Goal: Transaction & Acquisition: Book appointment/travel/reservation

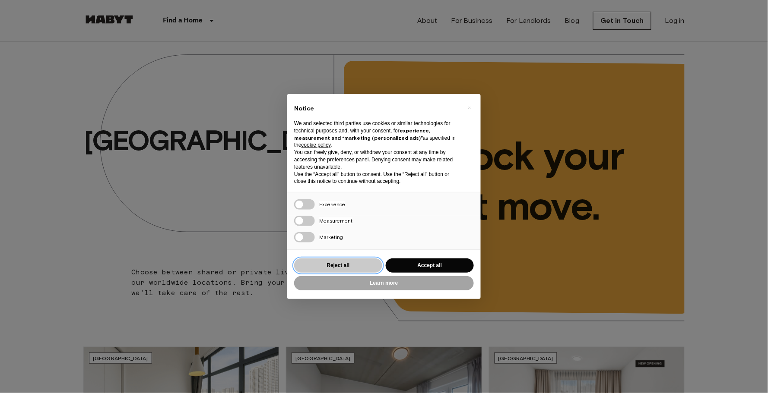
click at [350, 265] on button "Reject all" at bounding box center [338, 266] width 88 height 14
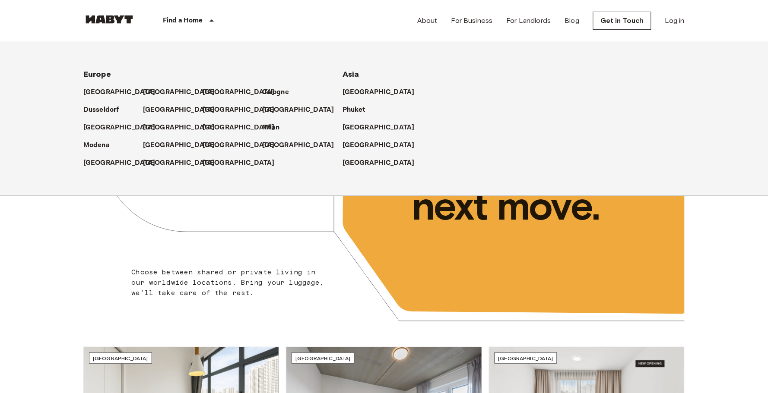
click at [205, 19] on div "Find a Home" at bounding box center [189, 20] width 109 height 41
click at [215, 108] on p "[GEOGRAPHIC_DATA]" at bounding box center [240, 110] width 72 height 10
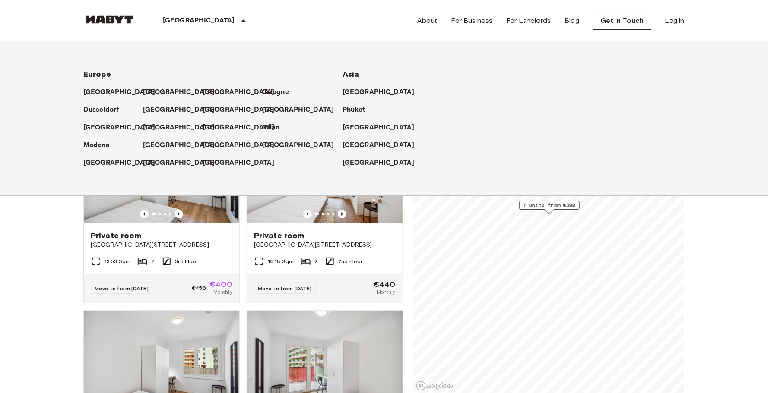
click at [241, 19] on icon at bounding box center [243, 20] width 4 height 2
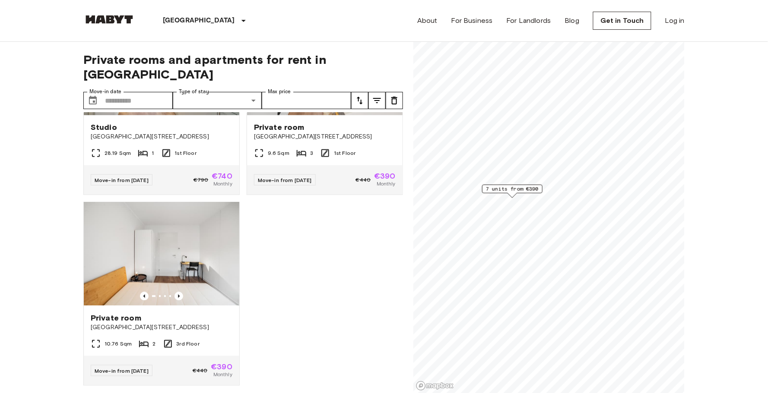
scroll to position [489, 0]
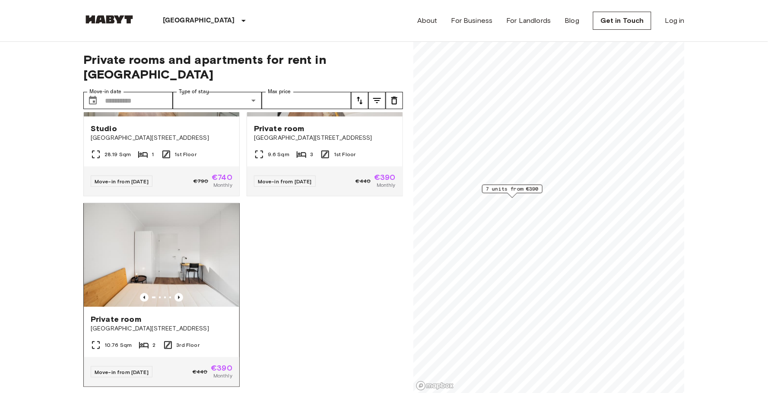
click at [191, 325] on span "[GEOGRAPHIC_DATA][STREET_ADDRESS]" at bounding box center [162, 329] width 142 height 9
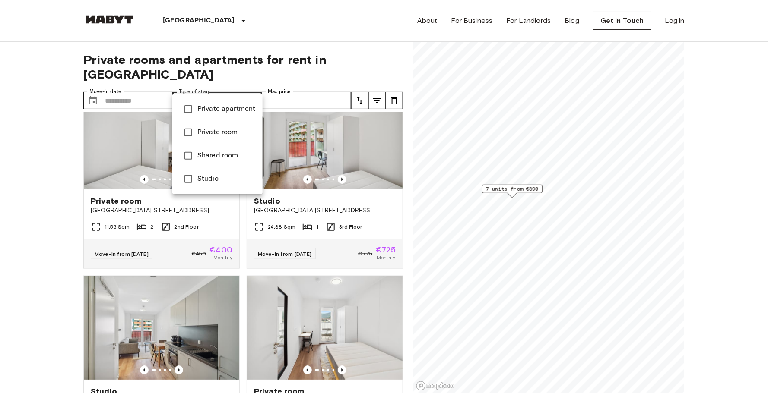
type input "**********"
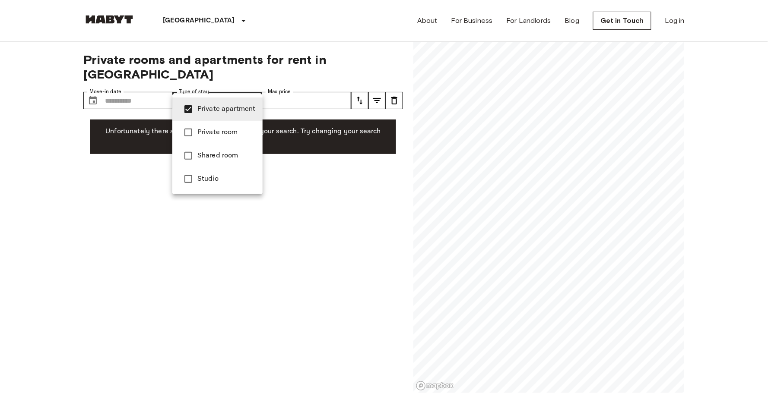
click at [208, 249] on div at bounding box center [384, 196] width 768 height 393
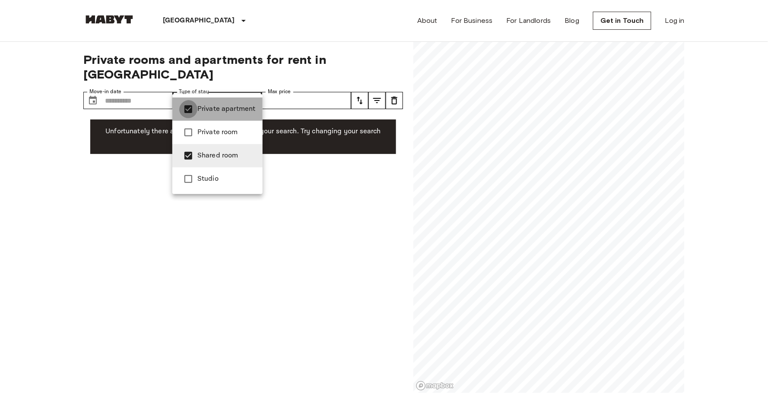
type input "**********"
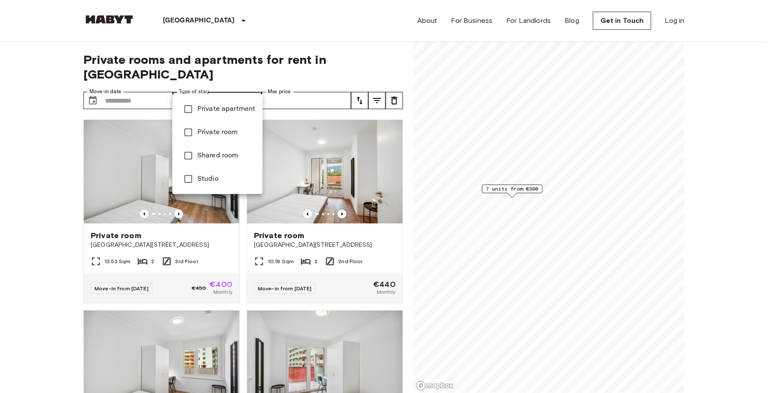
type input "******"
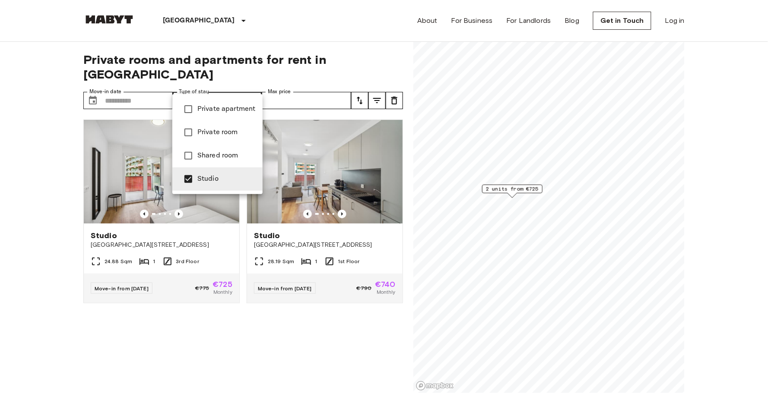
click at [212, 88] on div at bounding box center [384, 196] width 768 height 393
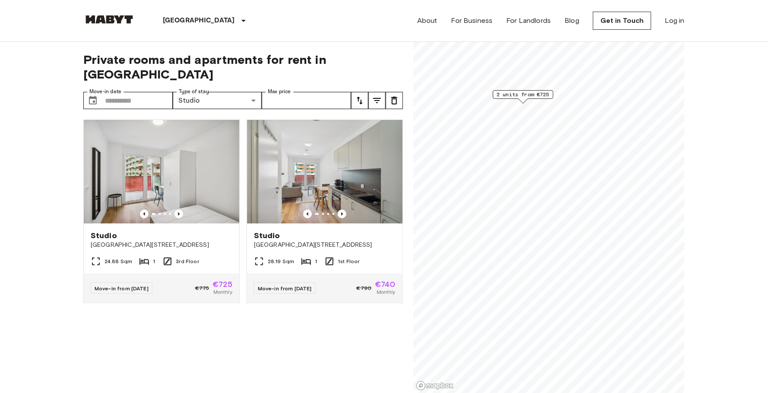
click at [177, 210] on icon "Previous image" at bounding box center [178, 214] width 9 height 9
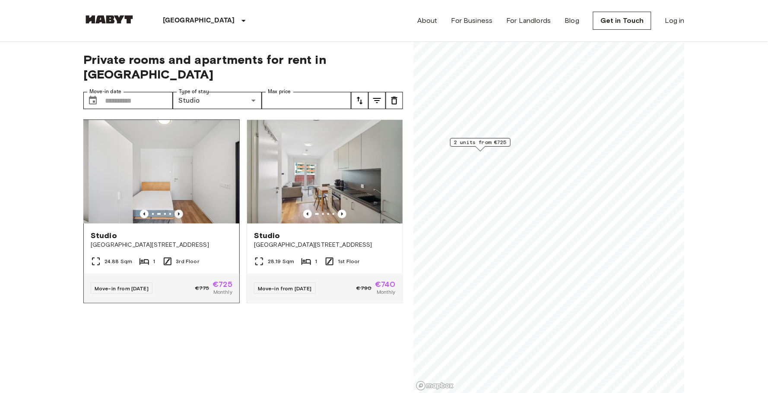
click at [177, 210] on icon "Previous image" at bounding box center [178, 214] width 9 height 9
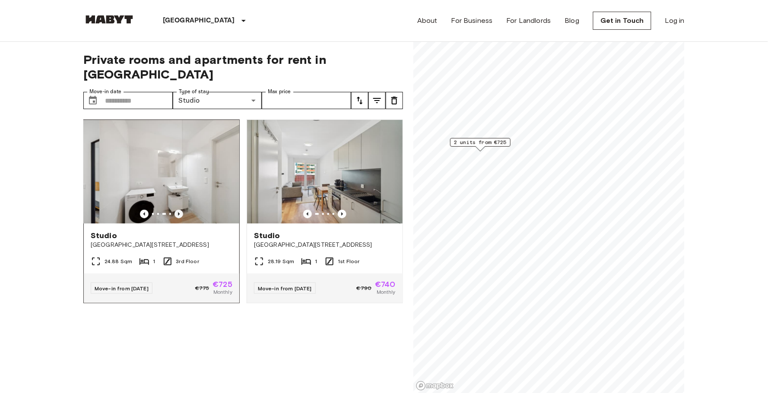
click at [177, 210] on icon "Previous image" at bounding box center [178, 214] width 9 height 9
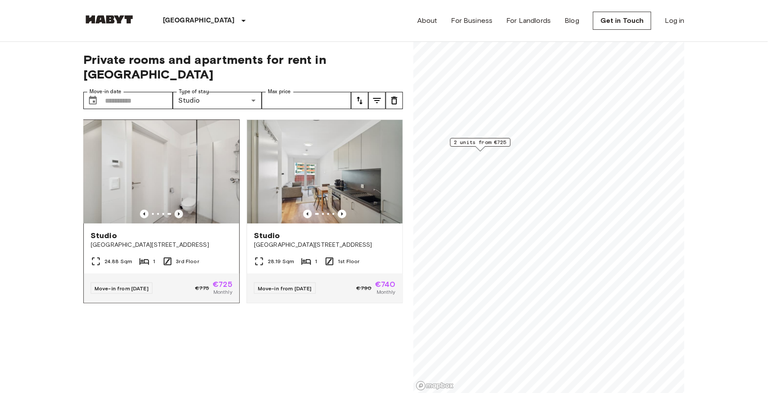
click at [177, 210] on icon "Previous image" at bounding box center [178, 214] width 9 height 9
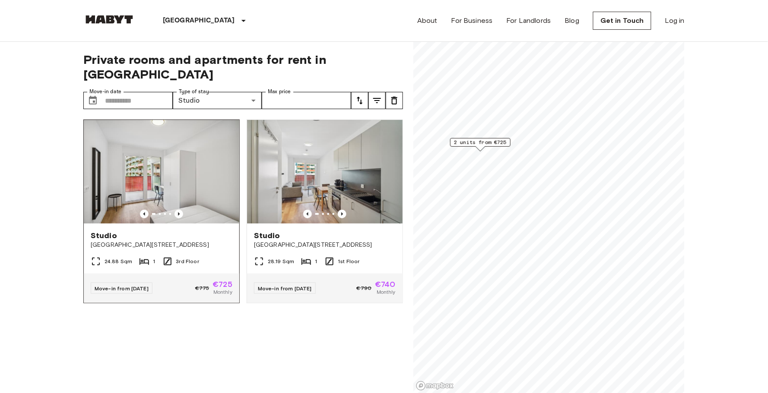
click at [198, 237] on div "Studio [GEOGRAPHIC_DATA][STREET_ADDRESS]" at bounding box center [161, 240] width 155 height 33
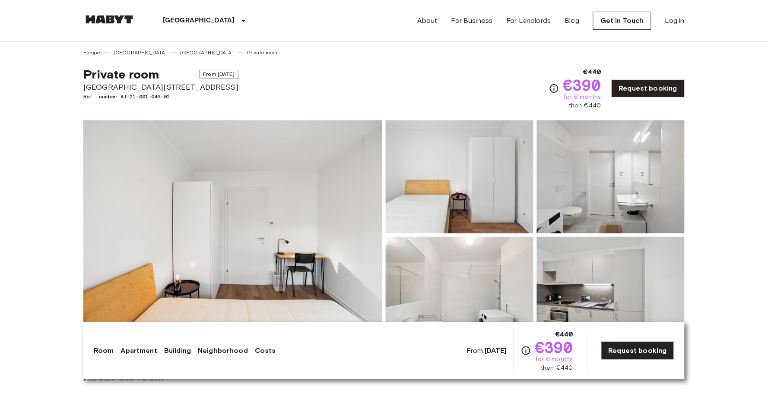
click at [361, 234] on img at bounding box center [232, 235] width 299 height 230
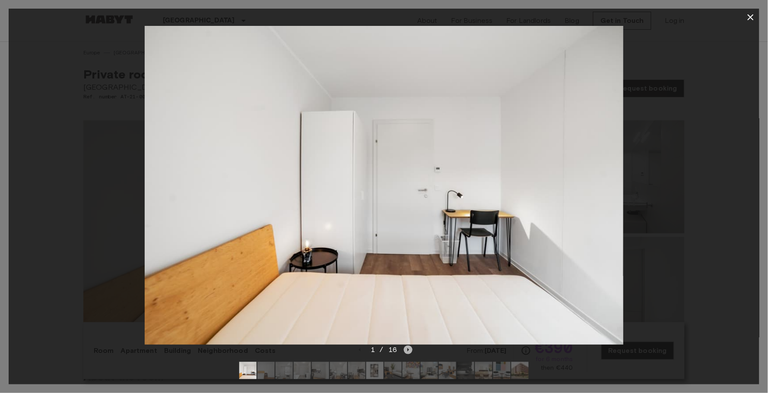
click at [408, 352] on icon "Next image" at bounding box center [409, 349] width 2 height 3
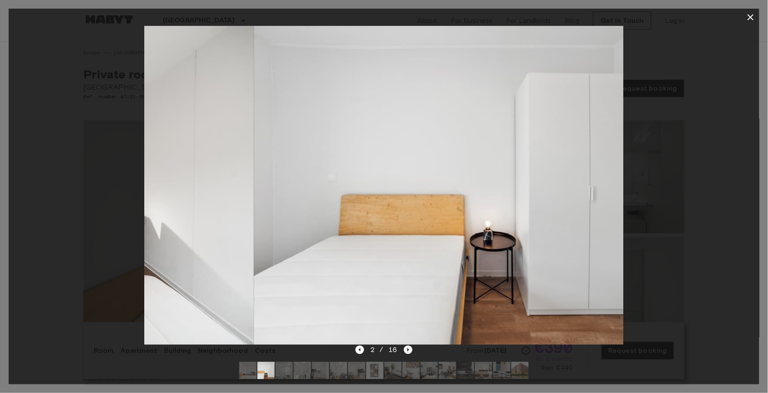
click at [408, 352] on icon "Next image" at bounding box center [409, 349] width 2 height 3
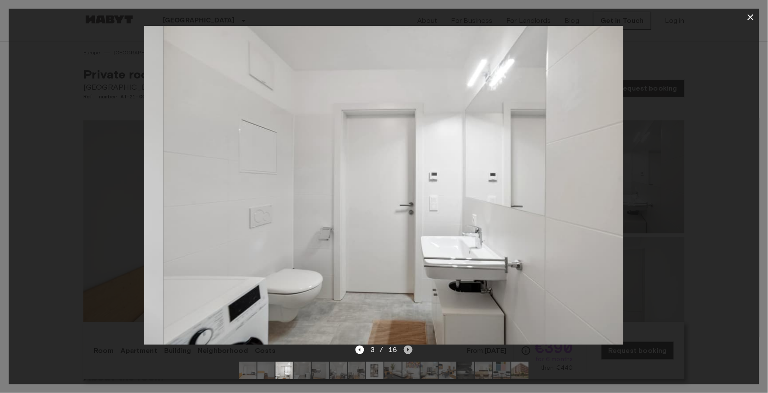
click at [408, 352] on icon "Next image" at bounding box center [409, 349] width 2 height 3
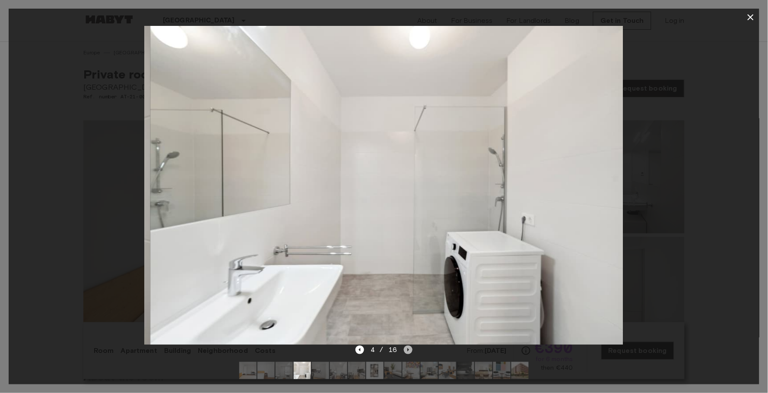
click at [408, 352] on icon "Next image" at bounding box center [409, 349] width 2 height 3
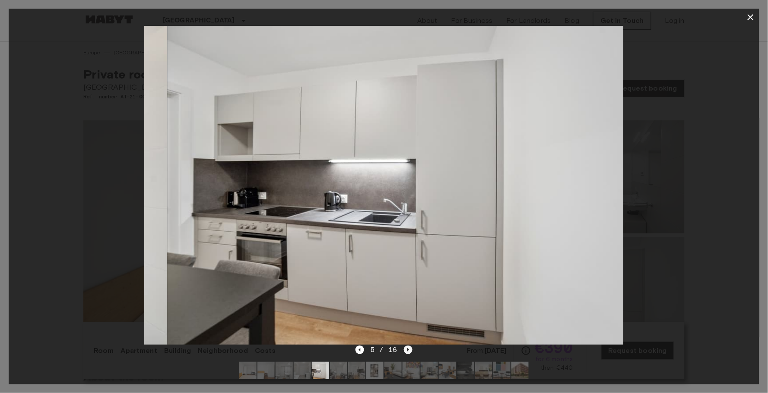
click at [408, 352] on icon "Next image" at bounding box center [409, 349] width 2 height 3
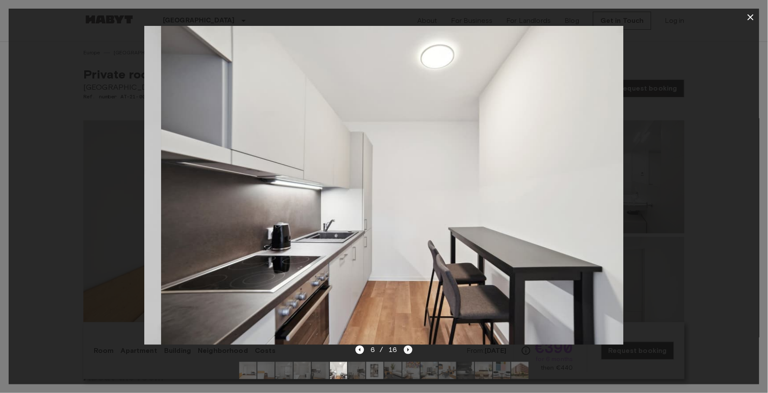
click at [408, 352] on icon "Next image" at bounding box center [409, 349] width 2 height 3
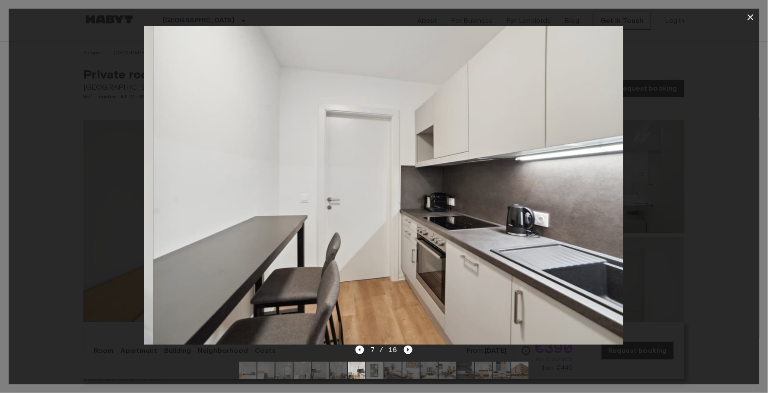
click at [408, 352] on icon "Next image" at bounding box center [409, 349] width 2 height 3
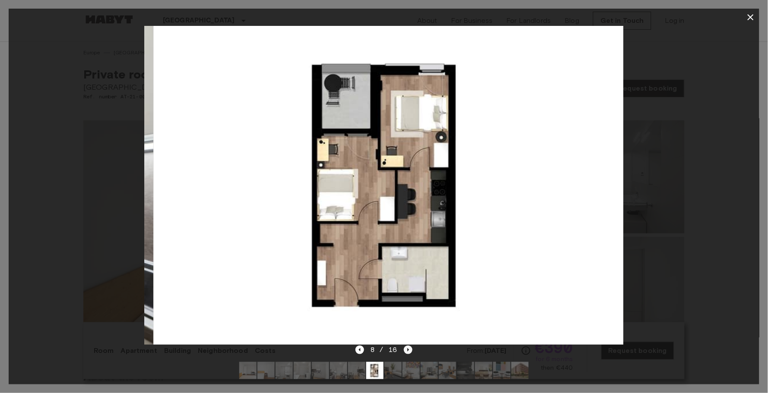
click at [408, 352] on icon "Next image" at bounding box center [409, 349] width 2 height 3
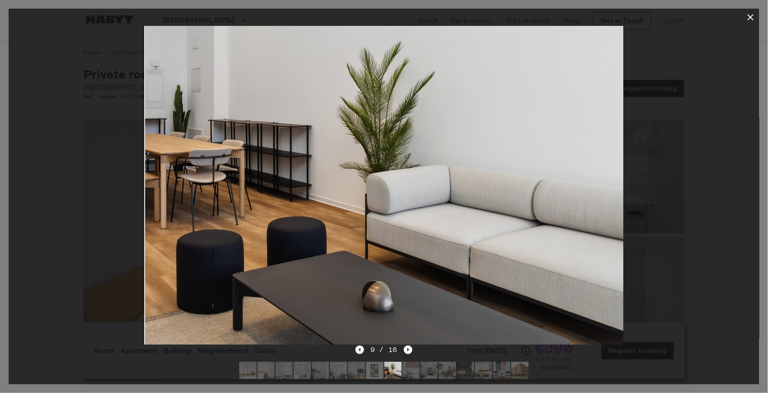
click at [361, 354] on icon "Previous image" at bounding box center [359, 350] width 9 height 9
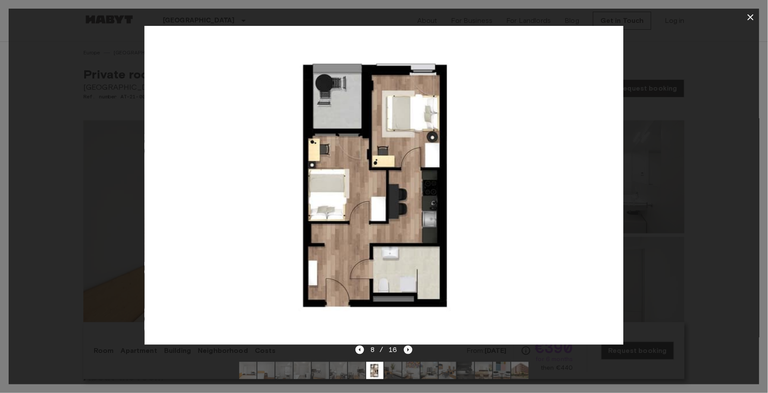
click at [409, 354] on icon "Next image" at bounding box center [408, 350] width 9 height 9
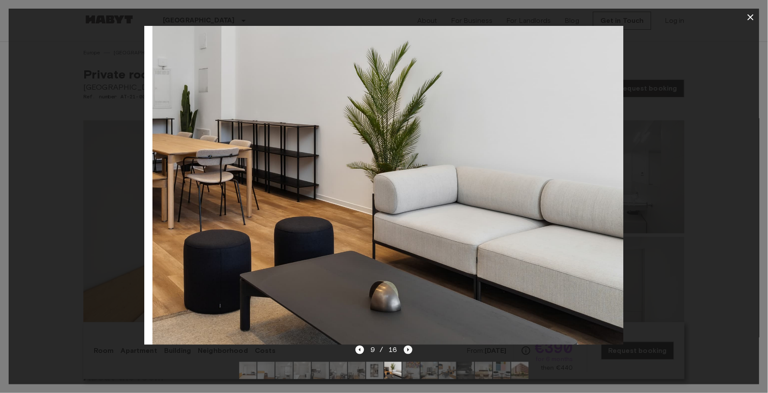
click at [409, 354] on icon "Next image" at bounding box center [408, 350] width 9 height 9
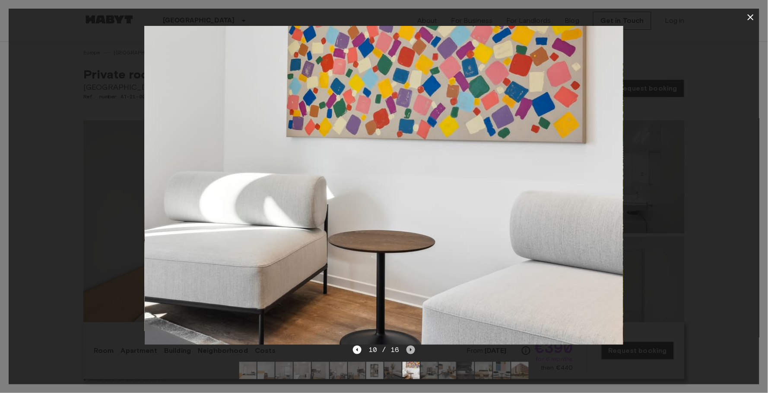
click at [409, 354] on icon "Next image" at bounding box center [410, 350] width 9 height 9
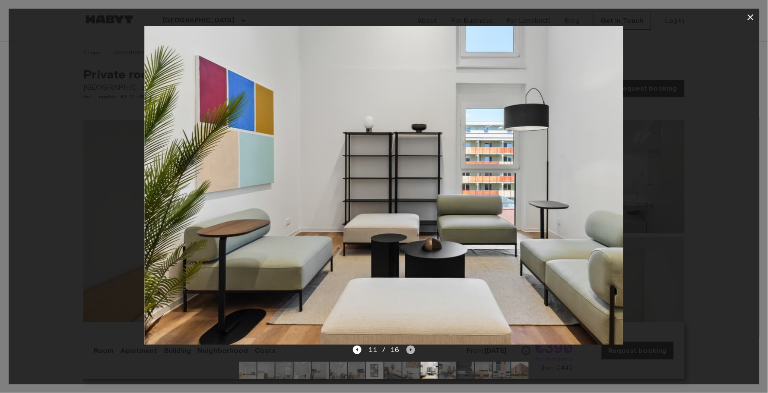
click at [409, 354] on icon "Next image" at bounding box center [410, 350] width 9 height 9
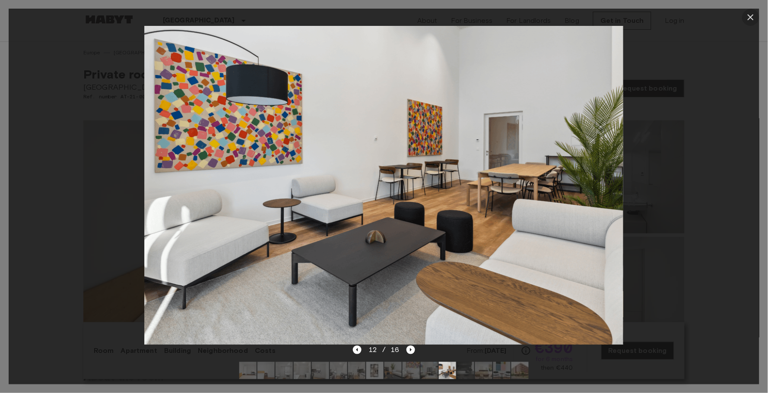
click at [747, 15] on icon "button" at bounding box center [750, 17] width 10 height 10
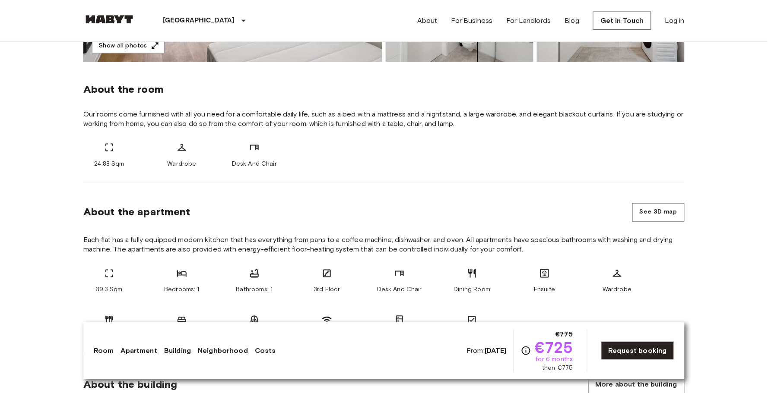
scroll to position [47, 0]
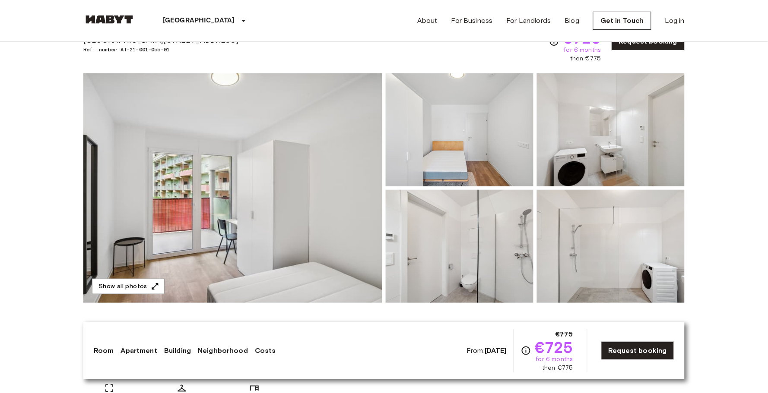
click at [326, 167] on img at bounding box center [232, 188] width 299 height 230
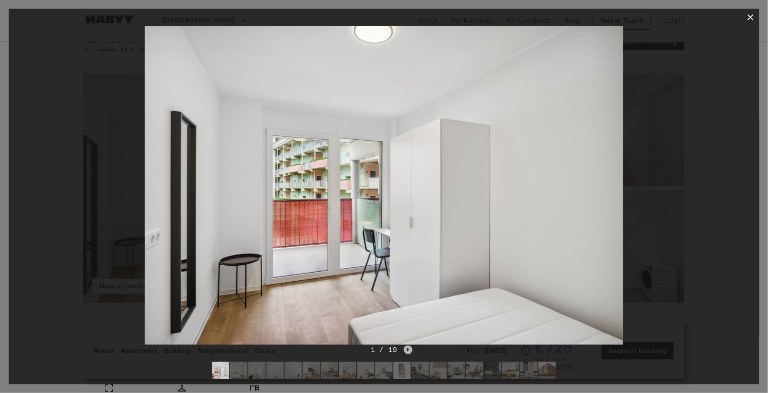
click at [408, 350] on icon "Next image" at bounding box center [408, 350] width 9 height 9
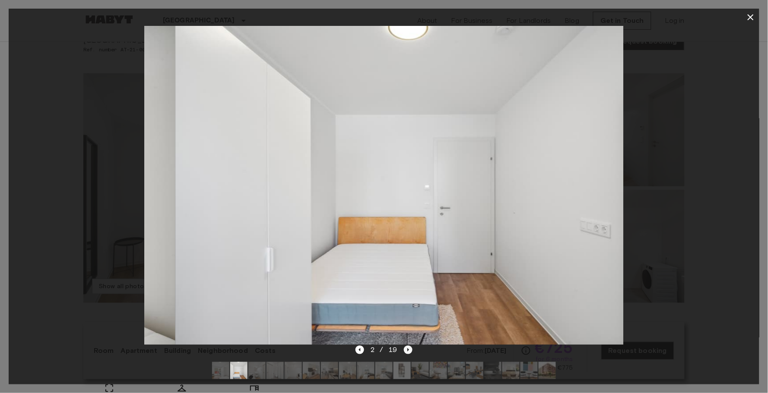
click at [408, 350] on icon "Next image" at bounding box center [408, 350] width 9 height 9
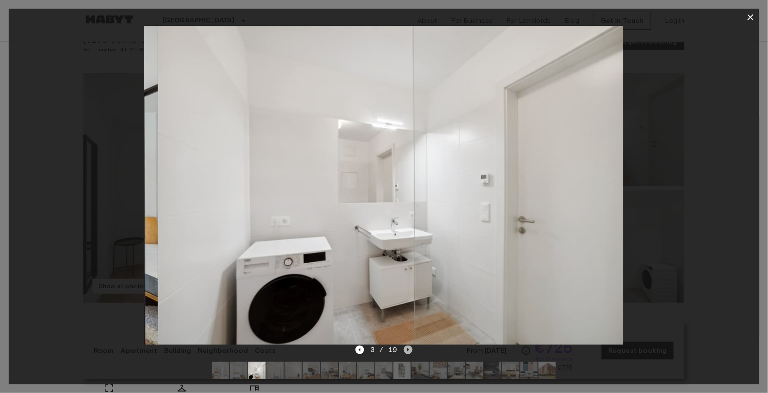
click at [408, 350] on icon "Next image" at bounding box center [408, 350] width 9 height 9
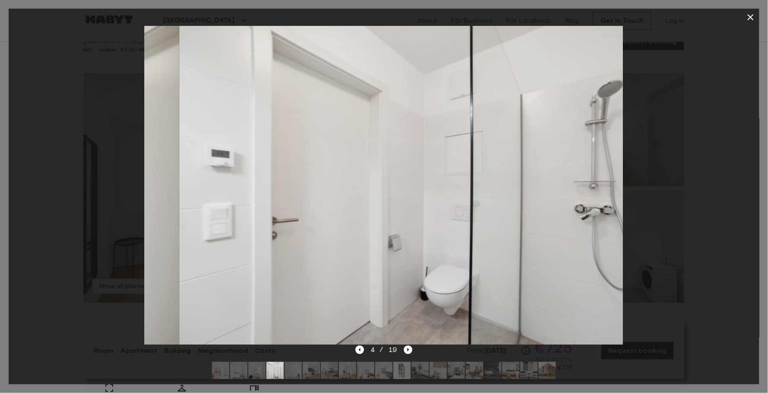
click at [408, 350] on icon "Next image" at bounding box center [408, 350] width 9 height 9
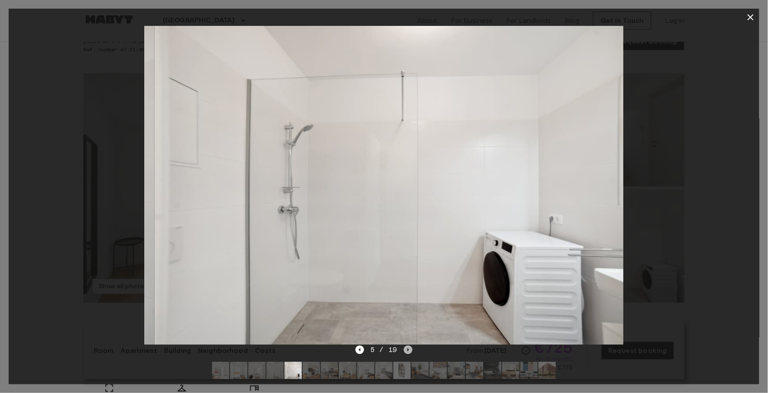
click at [408, 350] on icon "Next image" at bounding box center [408, 350] width 9 height 9
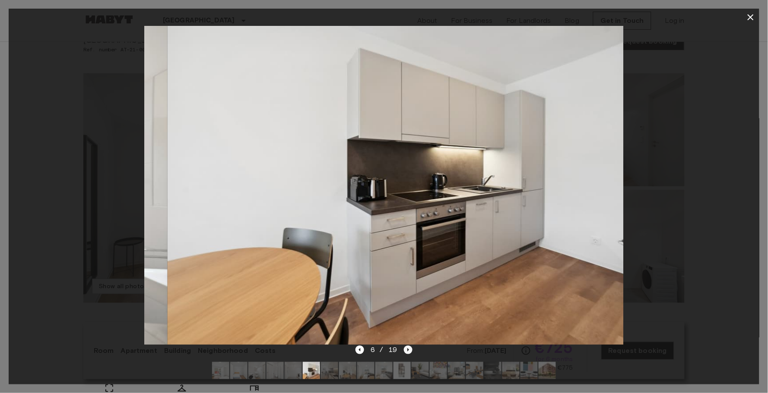
click at [408, 350] on icon "Next image" at bounding box center [408, 350] width 9 height 9
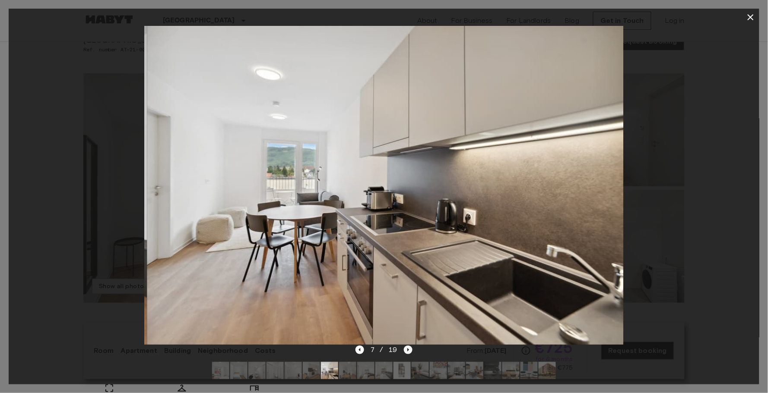
click at [408, 350] on icon "Next image" at bounding box center [408, 350] width 9 height 9
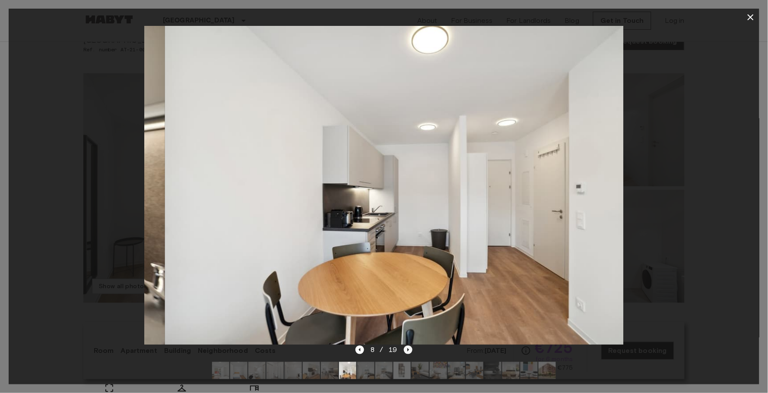
click at [408, 350] on icon "Next image" at bounding box center [408, 350] width 9 height 9
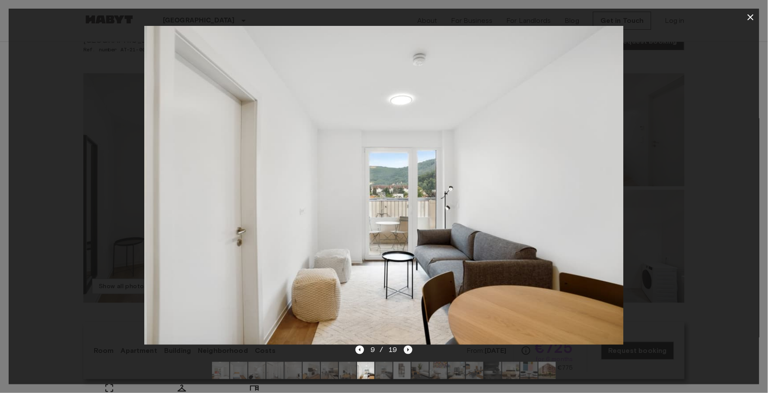
click at [408, 350] on icon "Next image" at bounding box center [408, 350] width 9 height 9
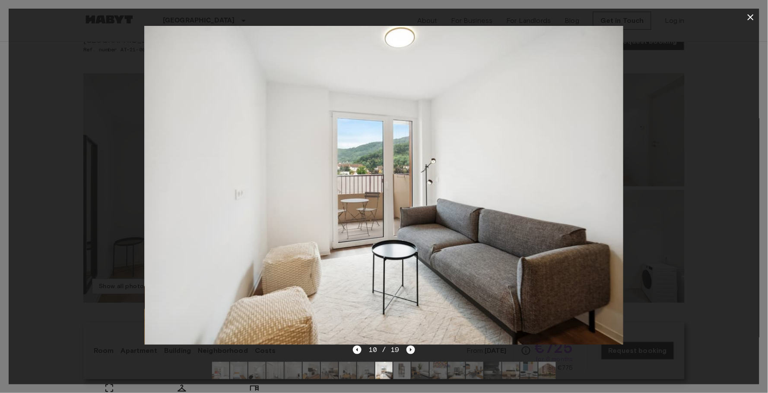
click at [407, 351] on icon "Next image" at bounding box center [410, 350] width 9 height 9
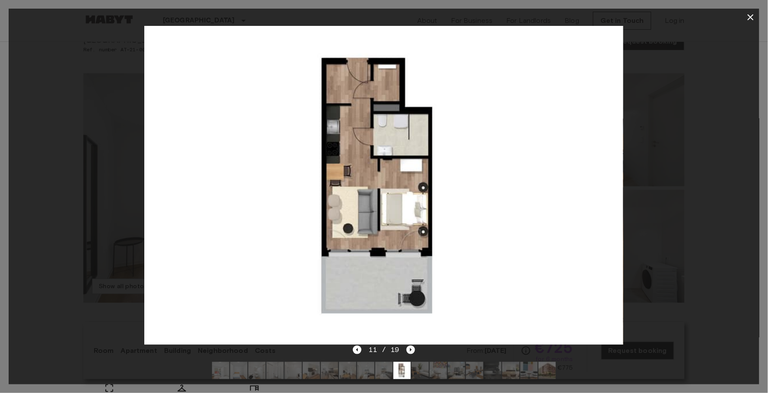
click at [407, 351] on icon "Next image" at bounding box center [410, 350] width 9 height 9
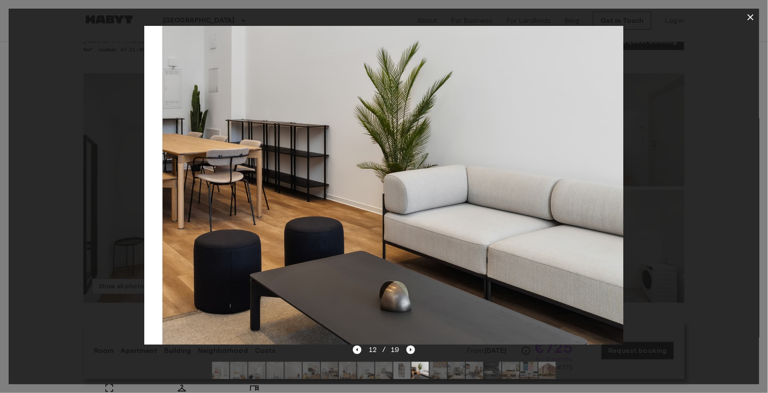
click at [407, 351] on icon "Next image" at bounding box center [410, 350] width 9 height 9
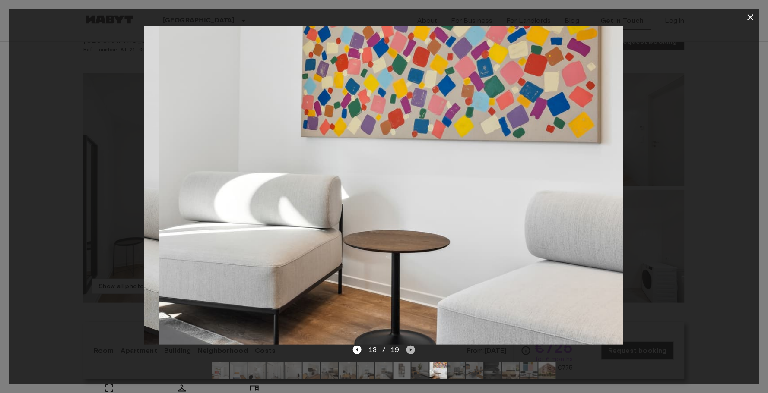
click at [407, 351] on icon "Next image" at bounding box center [410, 350] width 9 height 9
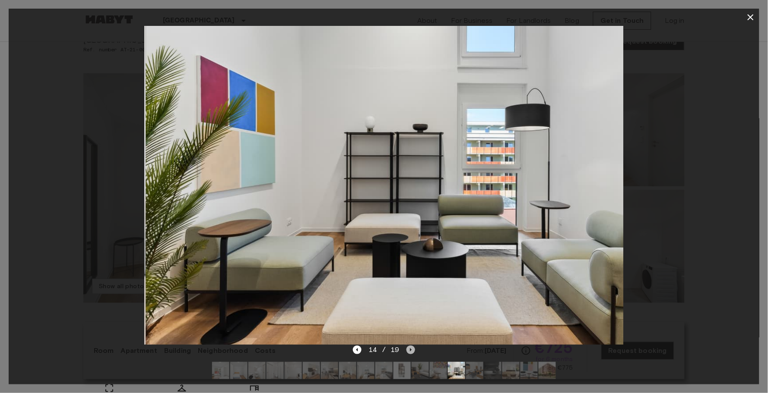
click at [407, 351] on icon "Next image" at bounding box center [410, 350] width 9 height 9
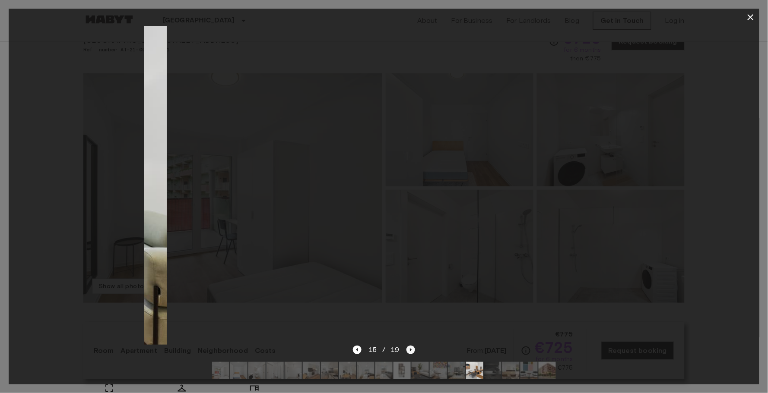
click at [407, 351] on icon "Next image" at bounding box center [410, 350] width 9 height 9
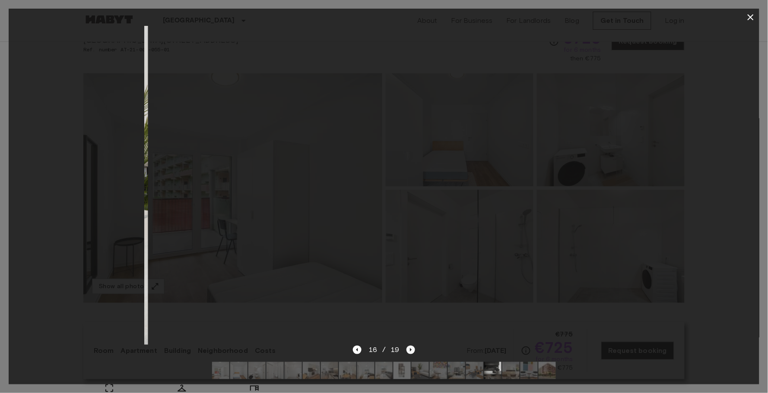
click at [407, 351] on icon "Next image" at bounding box center [410, 350] width 9 height 9
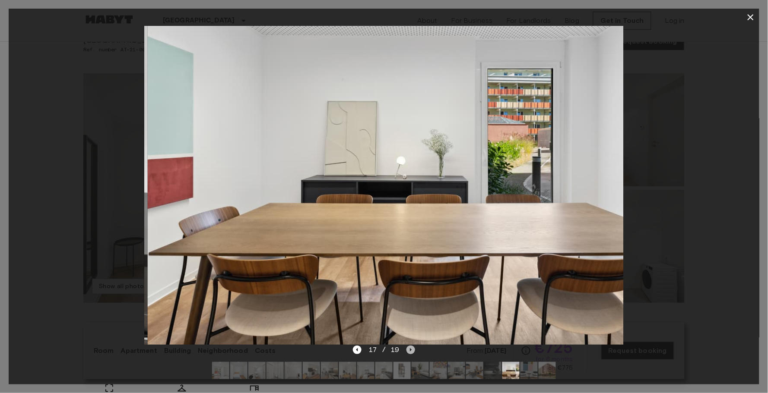
click at [407, 351] on icon "Next image" at bounding box center [410, 350] width 9 height 9
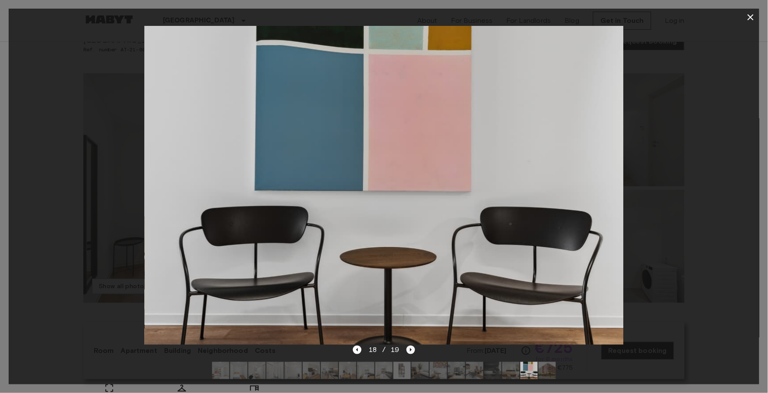
click at [412, 350] on icon "Next image" at bounding box center [410, 350] width 9 height 9
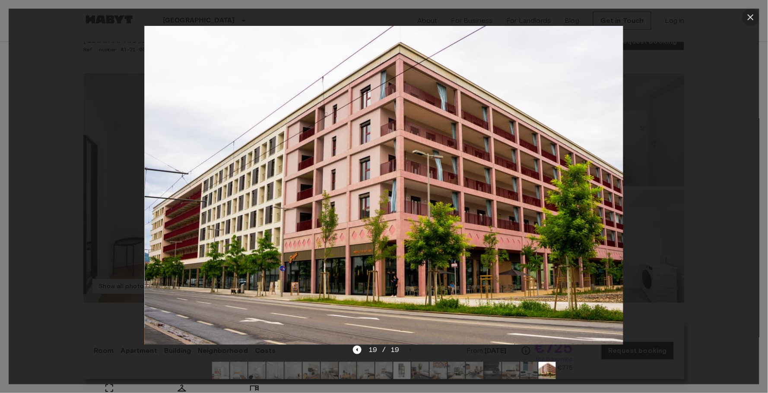
click at [755, 16] on icon "button" at bounding box center [750, 17] width 10 height 10
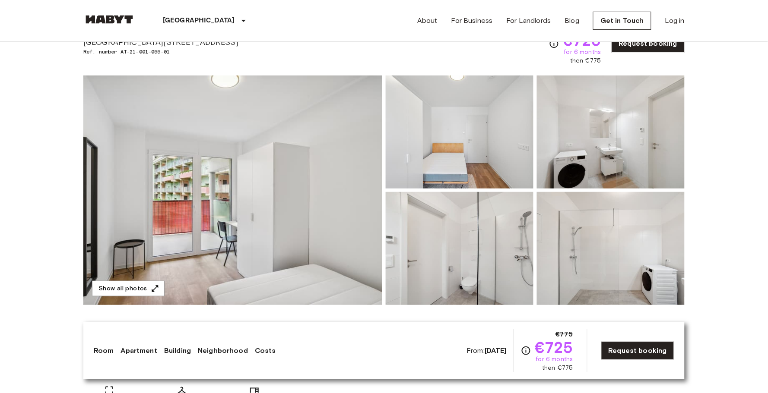
scroll to position [52, 0]
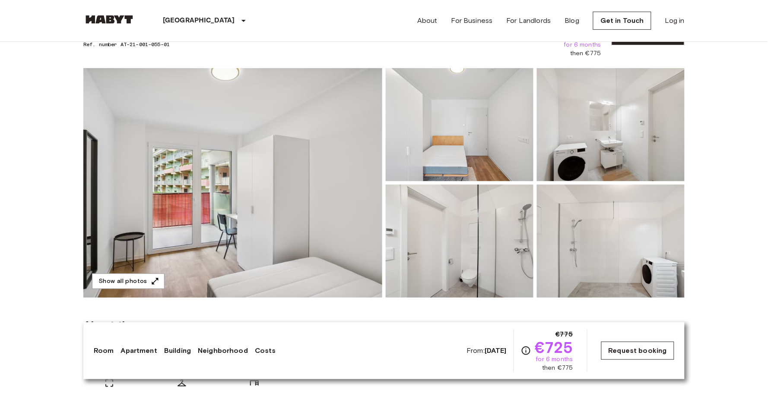
click at [613, 353] on link "Request booking" at bounding box center [637, 351] width 73 height 18
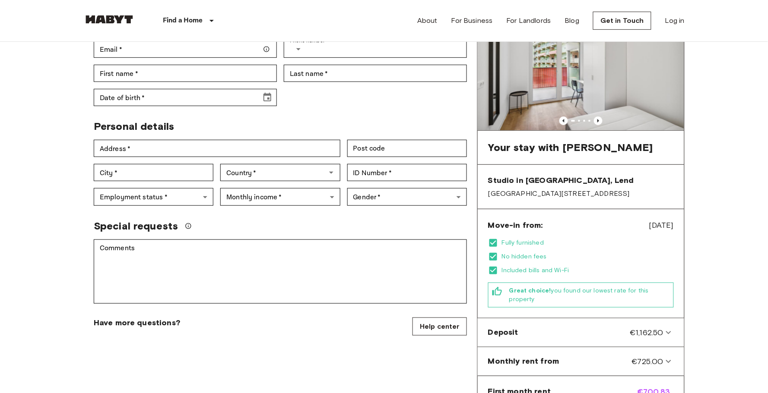
scroll to position [88, 0]
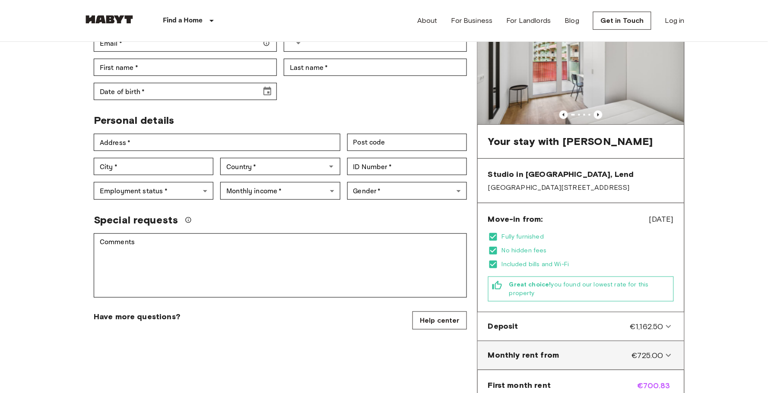
click at [558, 361] on span "Monthly rent from" at bounding box center [523, 355] width 71 height 11
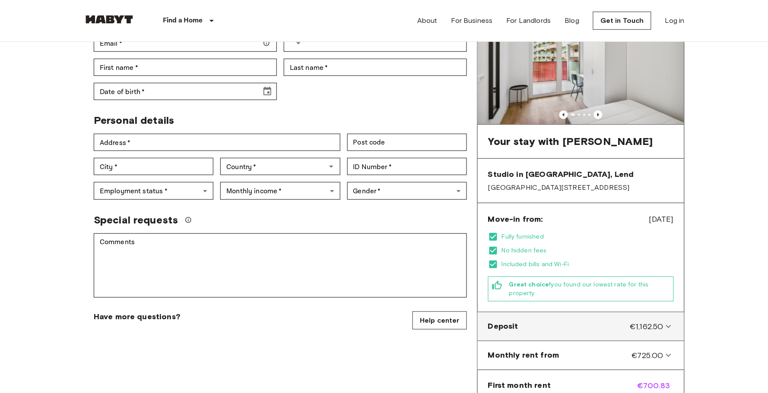
click at [554, 331] on div "Deposit €1,162.50" at bounding box center [575, 326] width 175 height 11
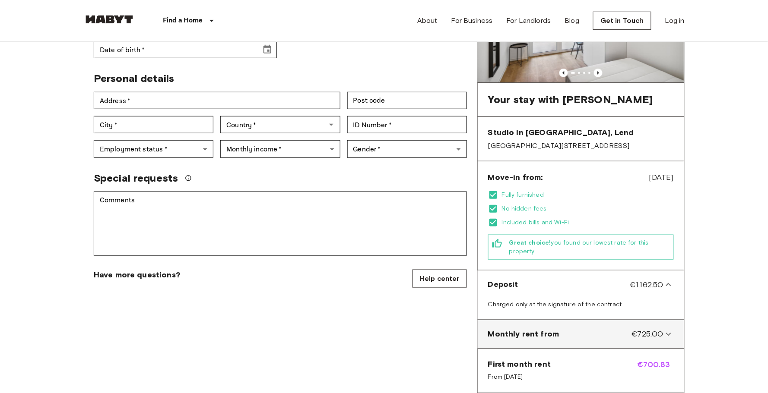
scroll to position [130, 0]
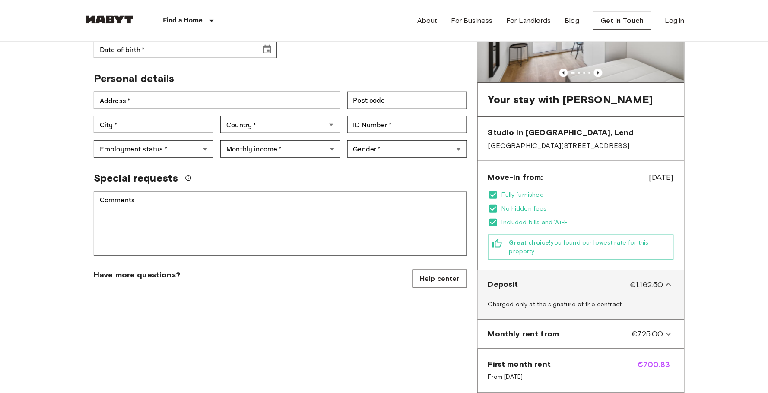
click at [539, 282] on div "Deposit €1,162.50" at bounding box center [580, 285] width 199 height 22
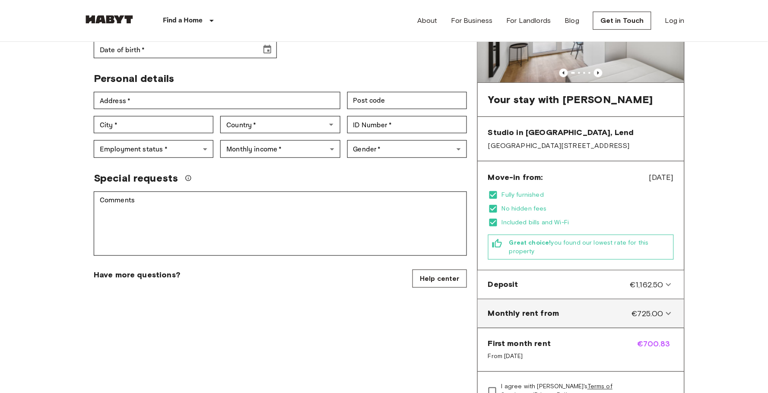
click at [558, 318] on span "Monthly rent from" at bounding box center [523, 313] width 71 height 11
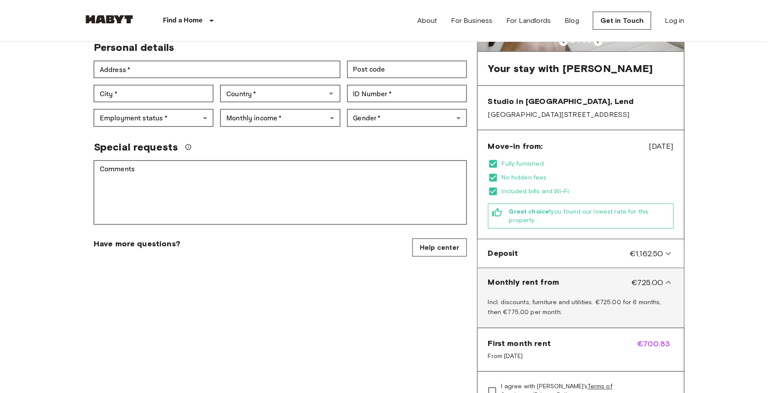
scroll to position [174, 0]
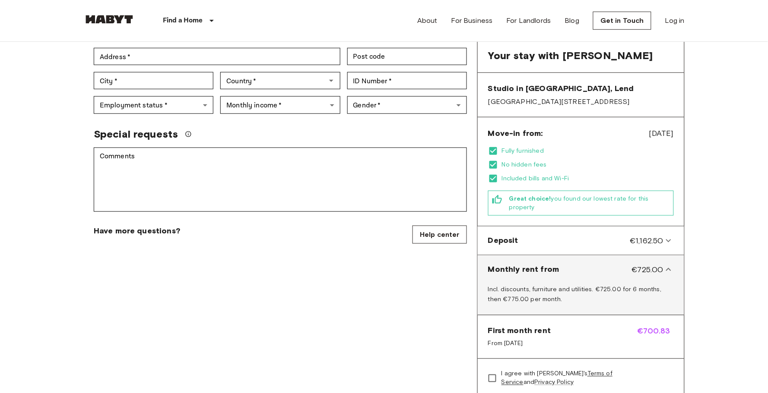
click at [545, 275] on span "Monthly rent from" at bounding box center [523, 269] width 71 height 11
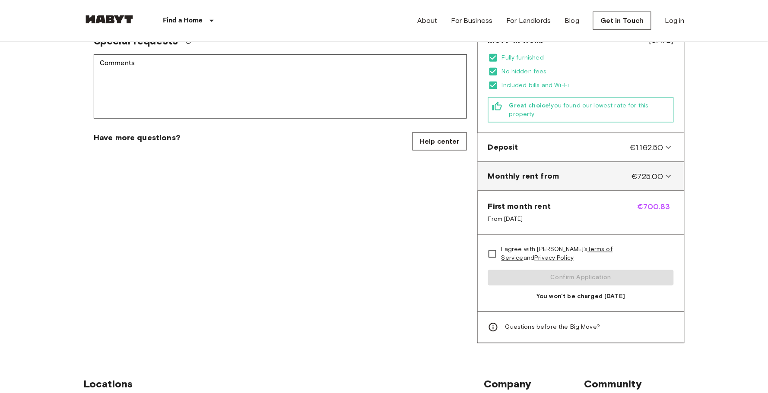
scroll to position [267, 0]
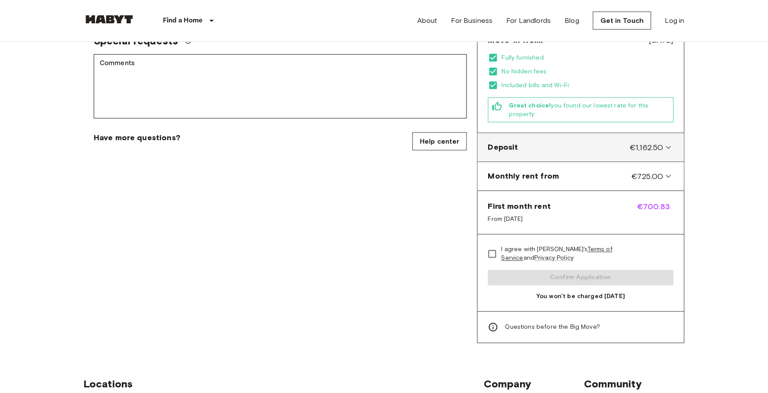
click at [558, 142] on div "Deposit €1,162.50" at bounding box center [580, 148] width 199 height 22
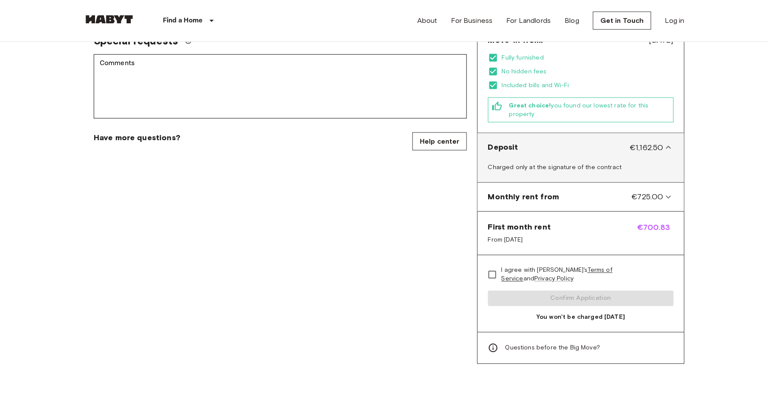
click at [556, 153] on div "Deposit €1,162.50" at bounding box center [575, 147] width 175 height 11
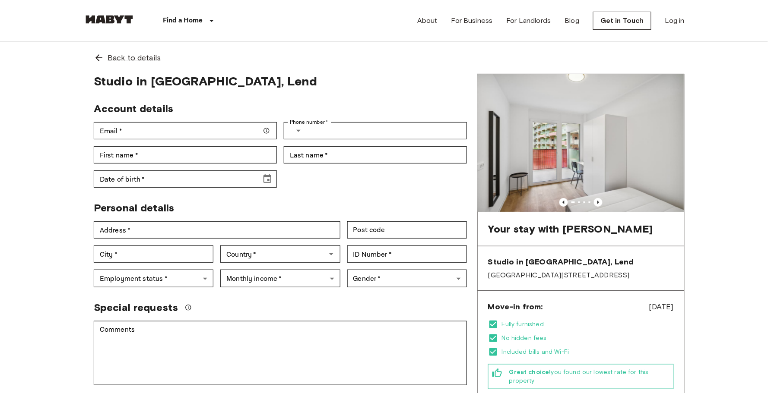
scroll to position [0, 0]
click at [97, 58] on icon at bounding box center [98, 57] width 7 height 7
